Goal: Task Accomplishment & Management: Use online tool/utility

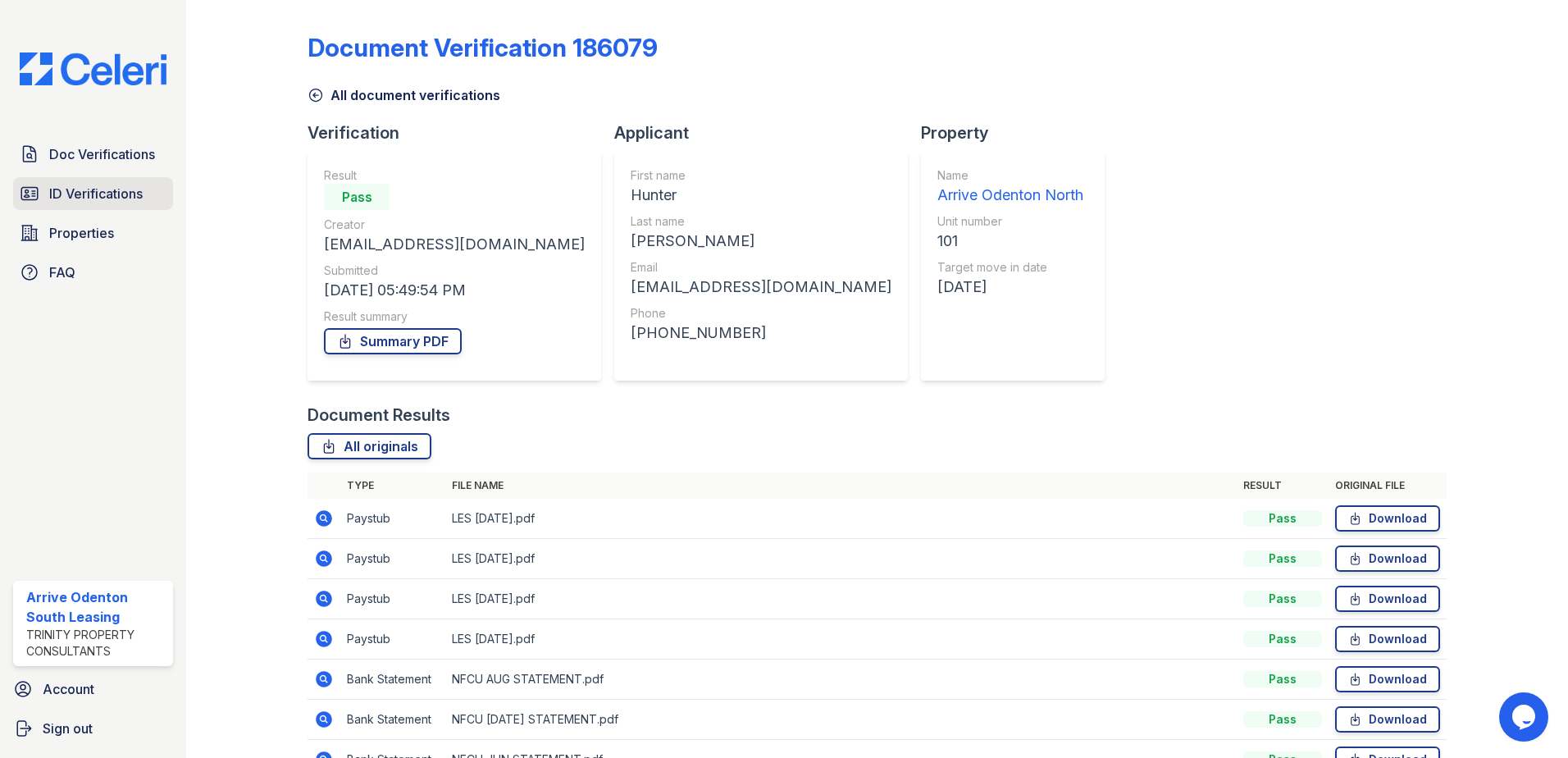
click at [111, 189] on span "ID Verifications" at bounding box center [96, 193] width 94 height 20
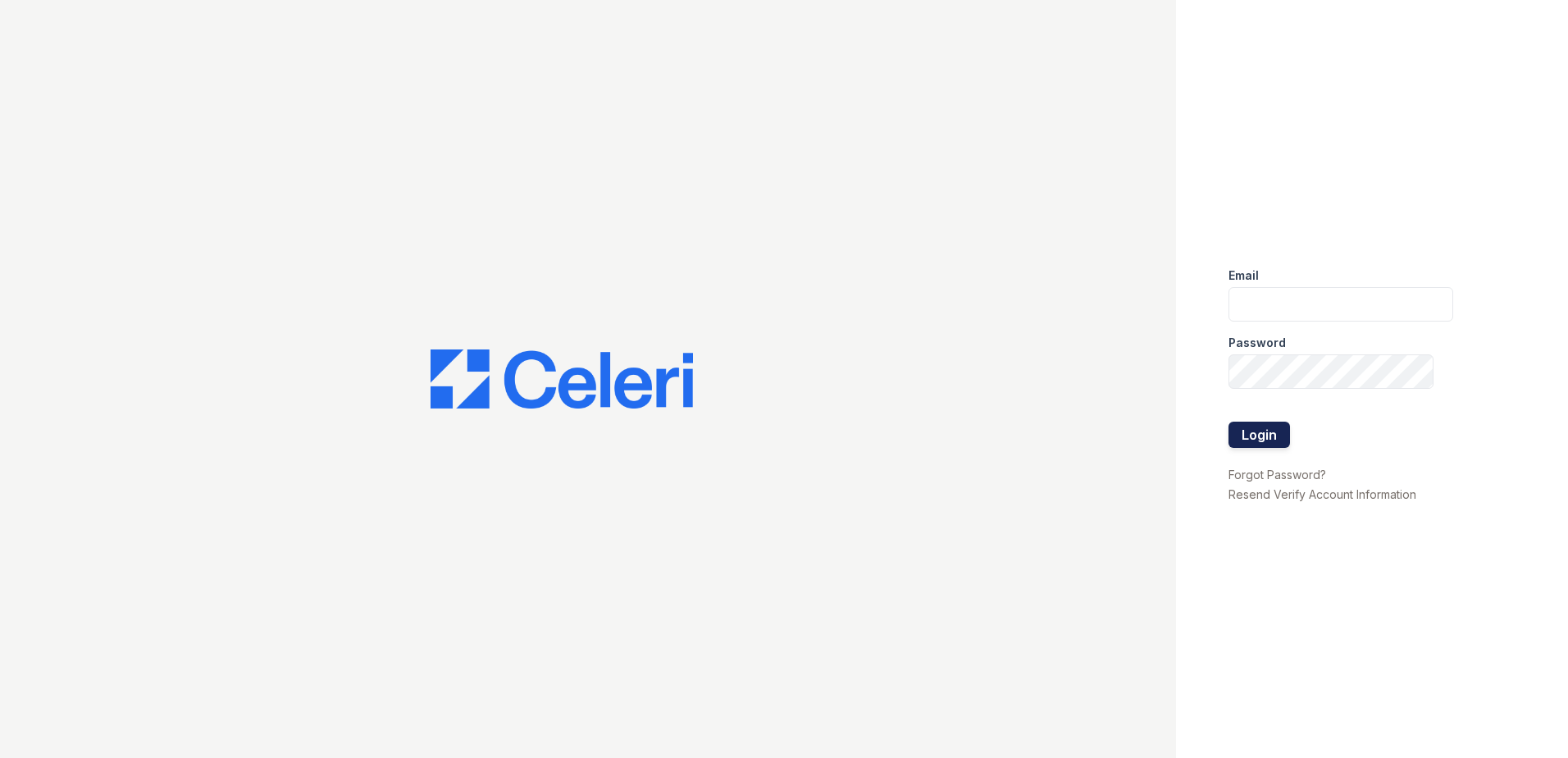
type input "arriveodentonsouth@trinity-pm.com"
click at [1254, 432] on button "Login" at bounding box center [1260, 433] width 61 height 26
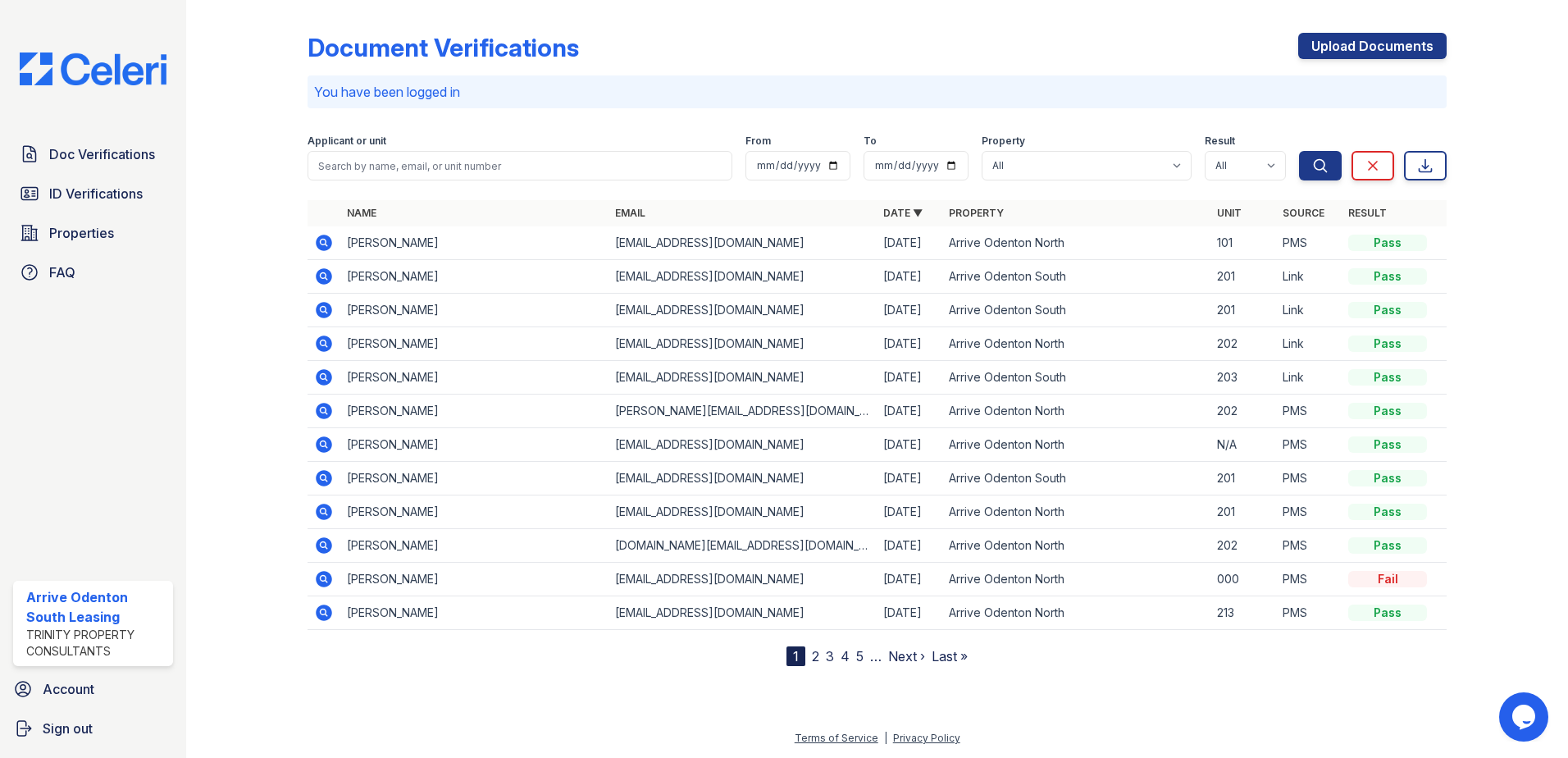
click at [327, 243] on icon at bounding box center [324, 242] width 16 height 16
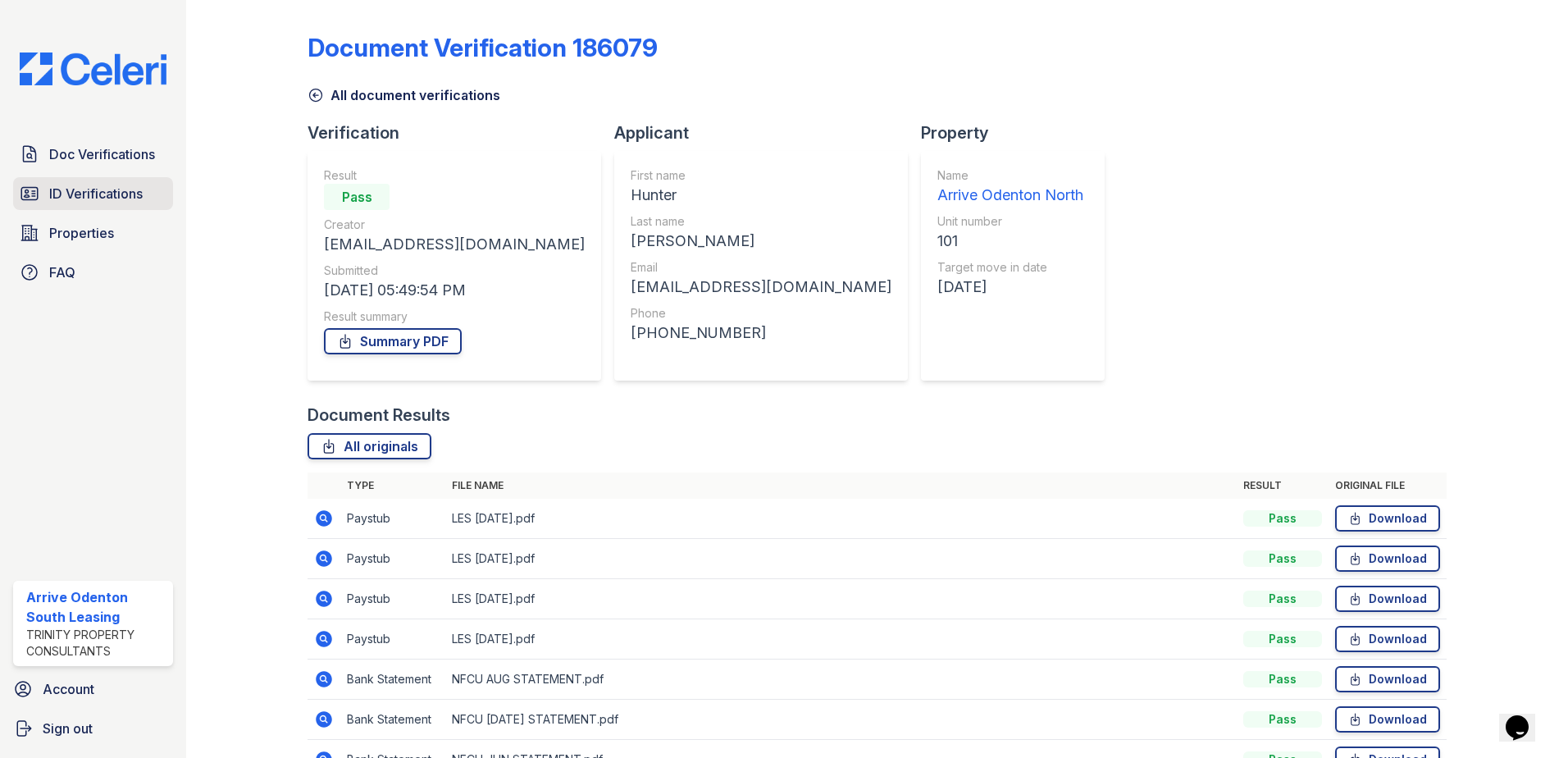
click at [67, 193] on span "ID Verifications" at bounding box center [96, 193] width 94 height 20
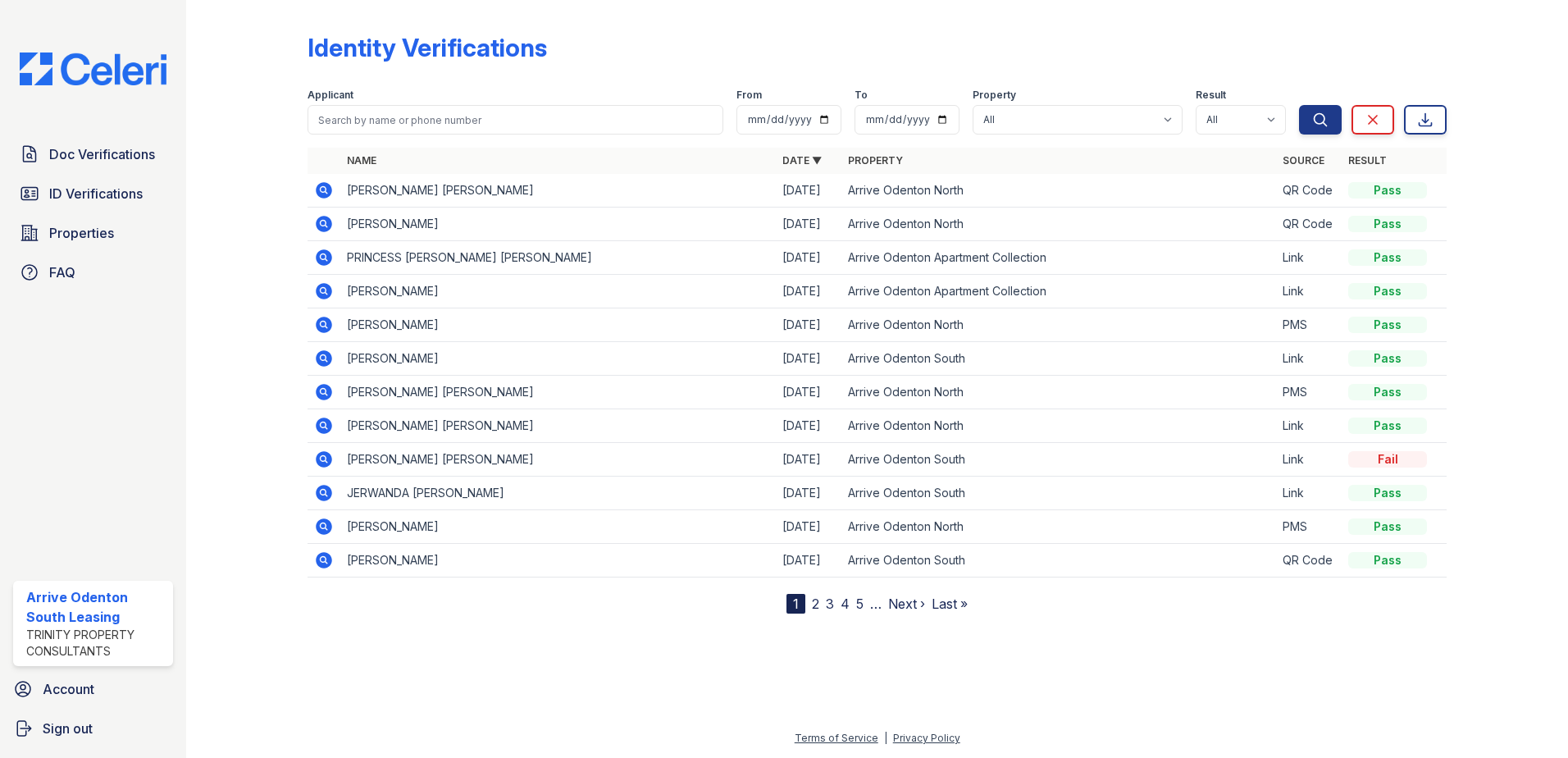
click at [325, 329] on icon at bounding box center [324, 325] width 16 height 16
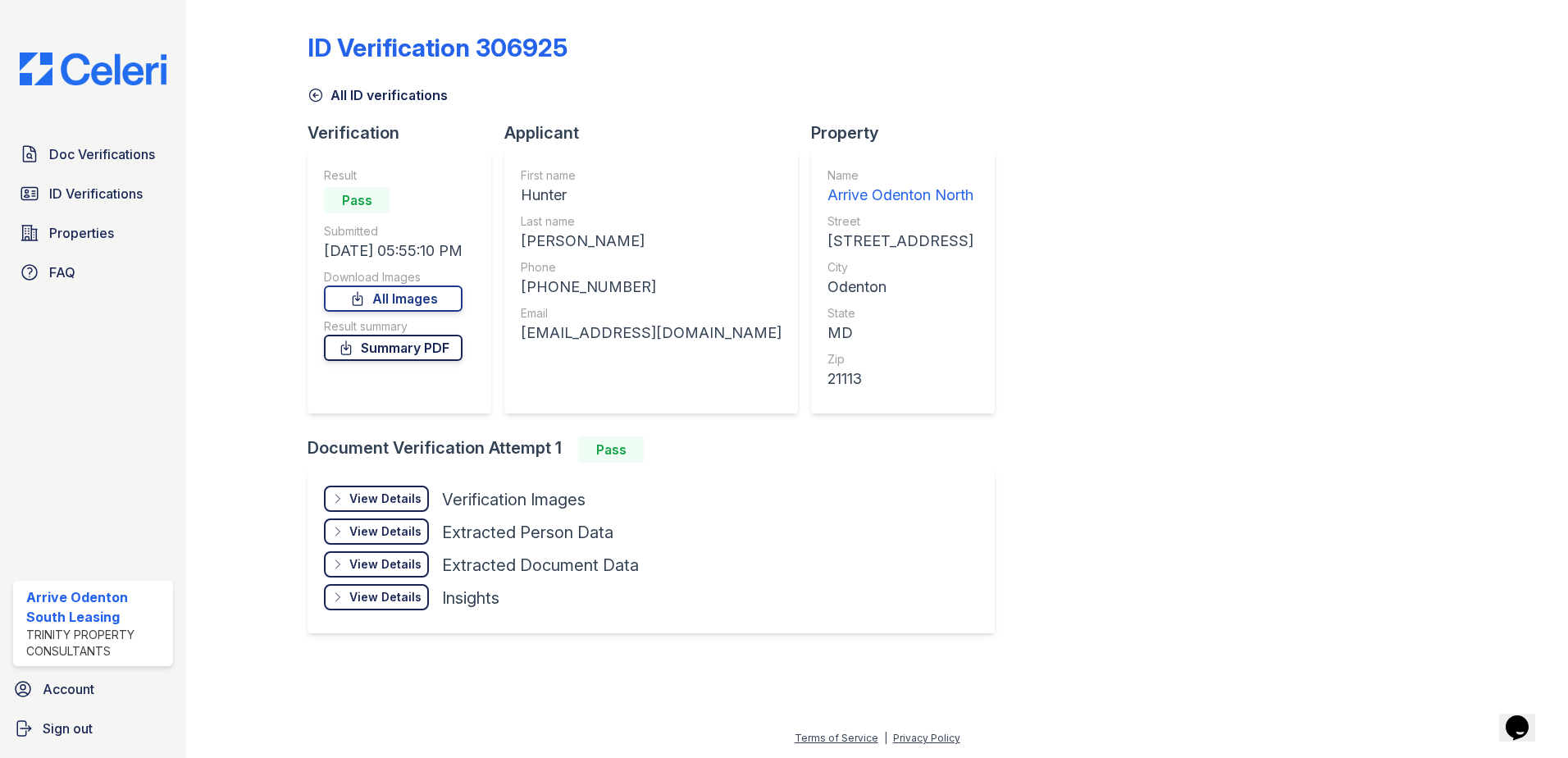
click at [398, 350] on link "Summary PDF" at bounding box center [392, 347] width 138 height 26
